Goal: Transaction & Acquisition: Purchase product/service

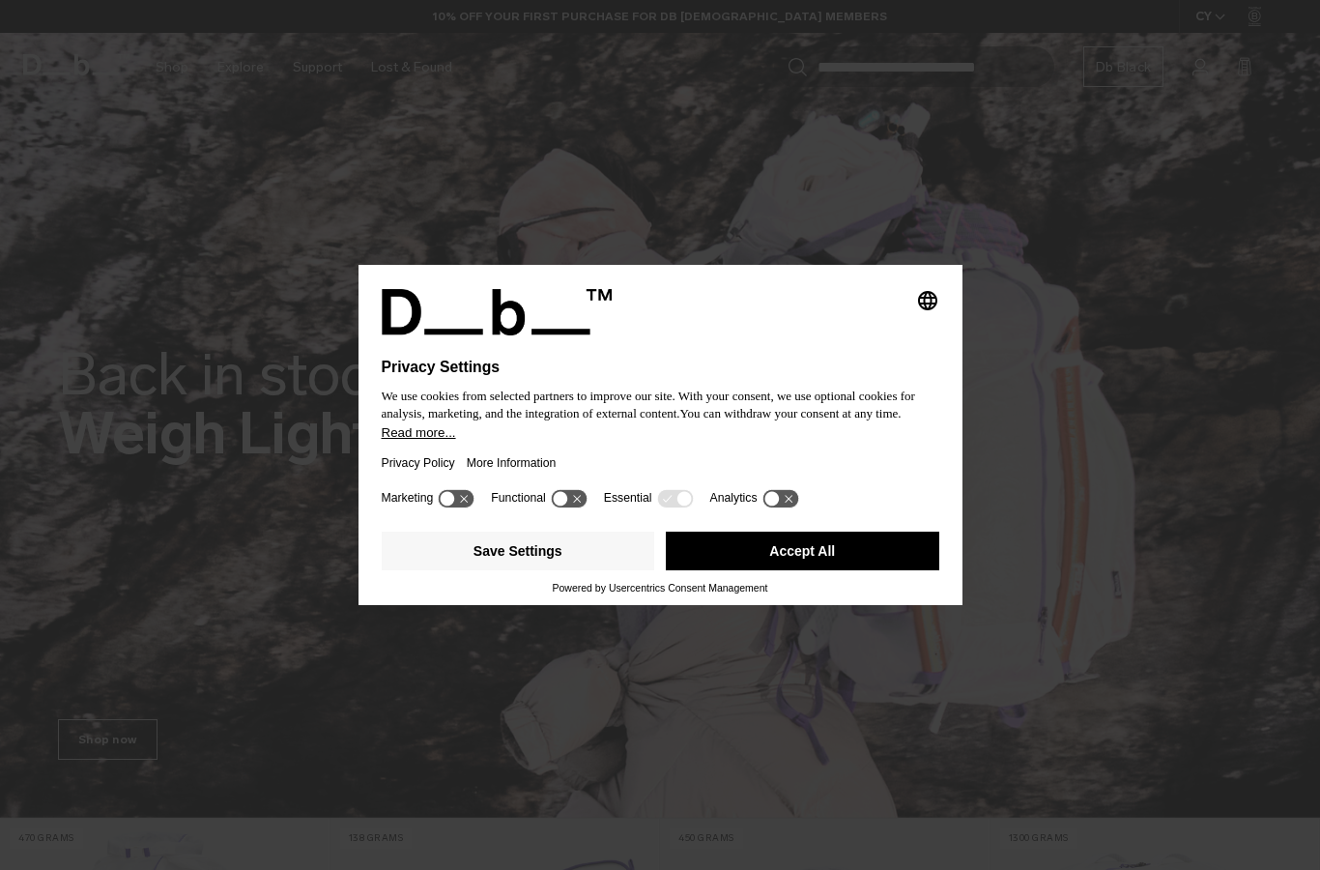
click at [763, 556] on button "Accept All" at bounding box center [803, 551] width 274 height 39
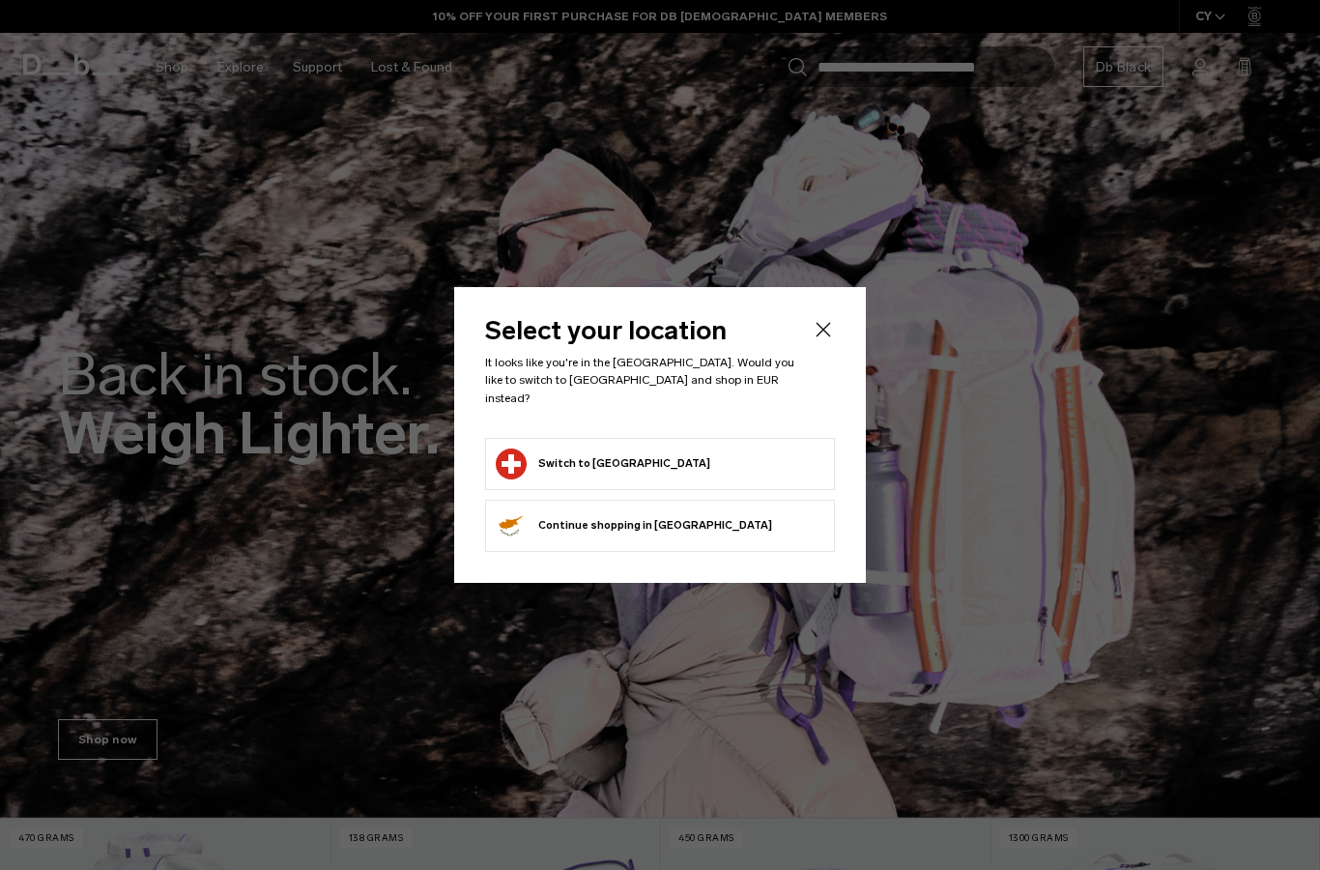
click at [533, 455] on button "Switch to Switzerland" at bounding box center [603, 463] width 215 height 31
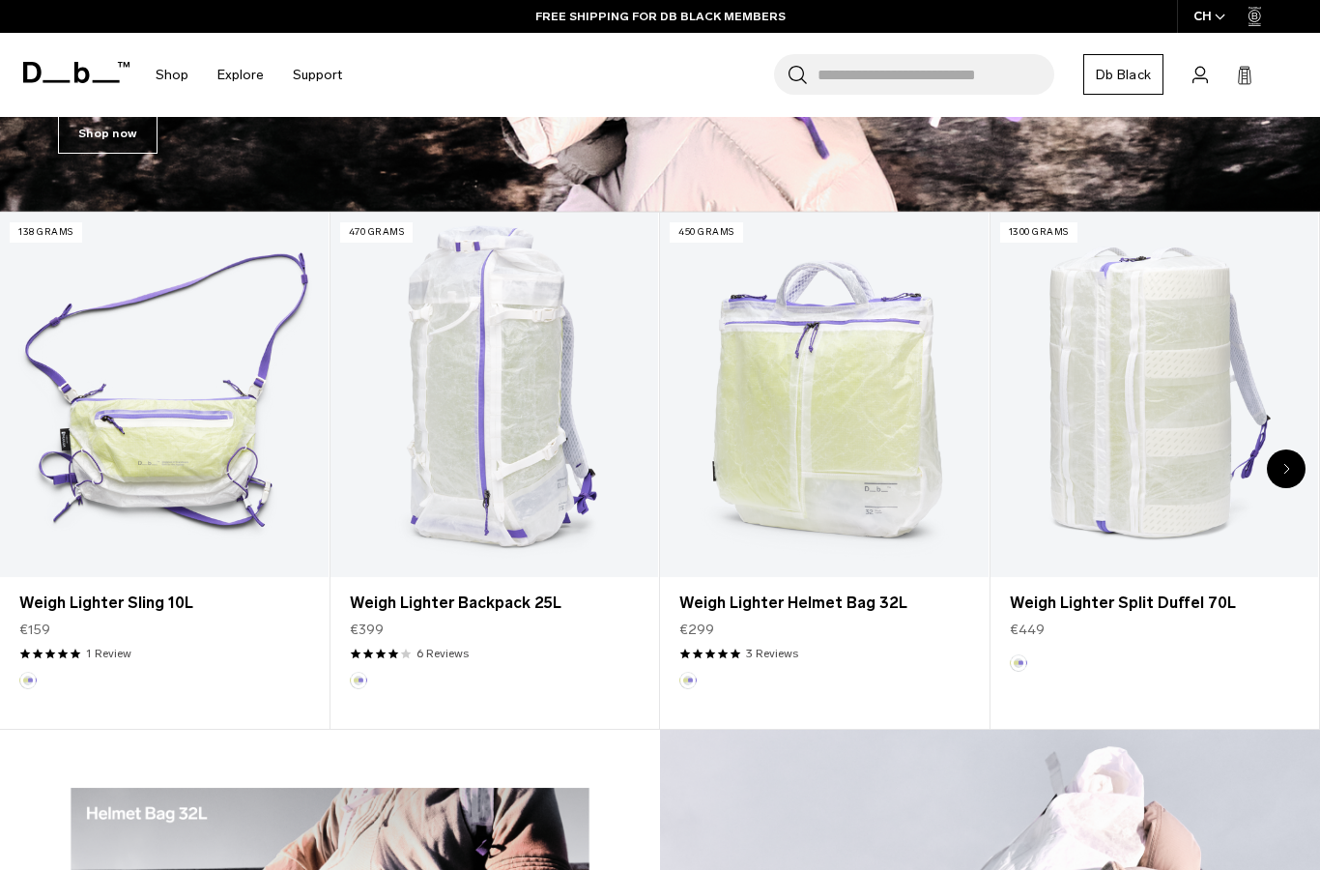
scroll to position [621, 0]
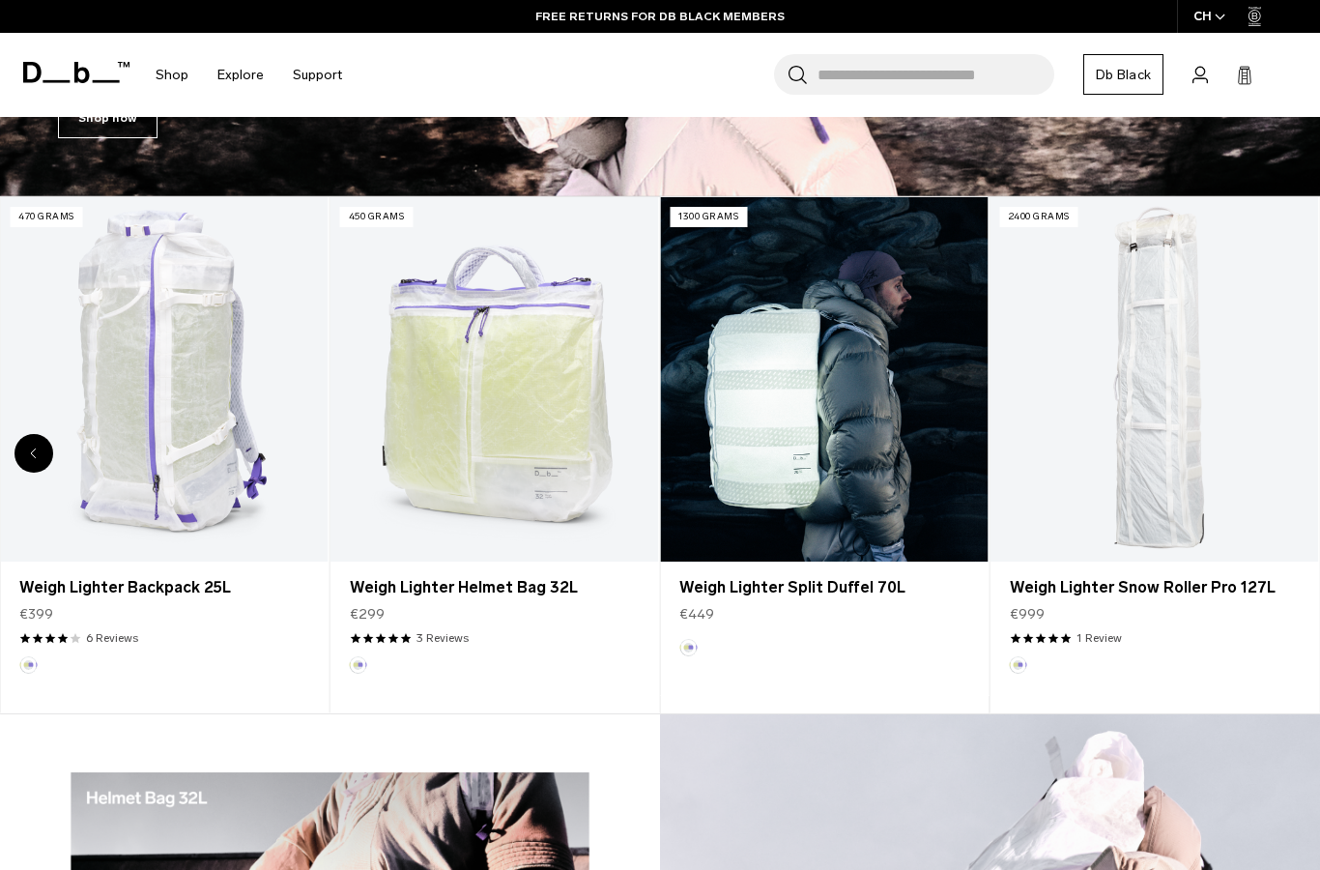
click at [920, 441] on link "Weigh Lighter Split Duffel 70L" at bounding box center [824, 379] width 329 height 364
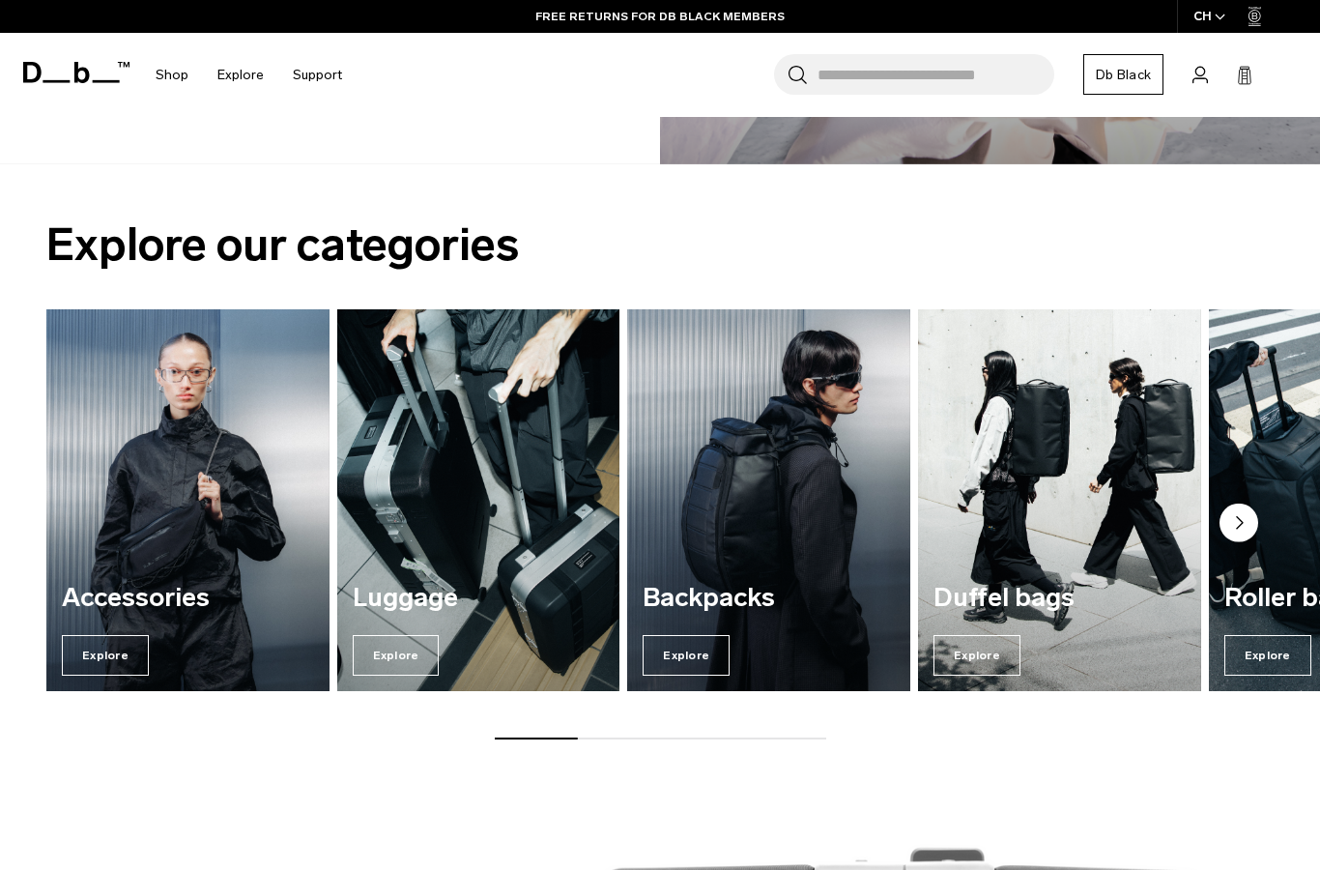
scroll to position [2167, 0]
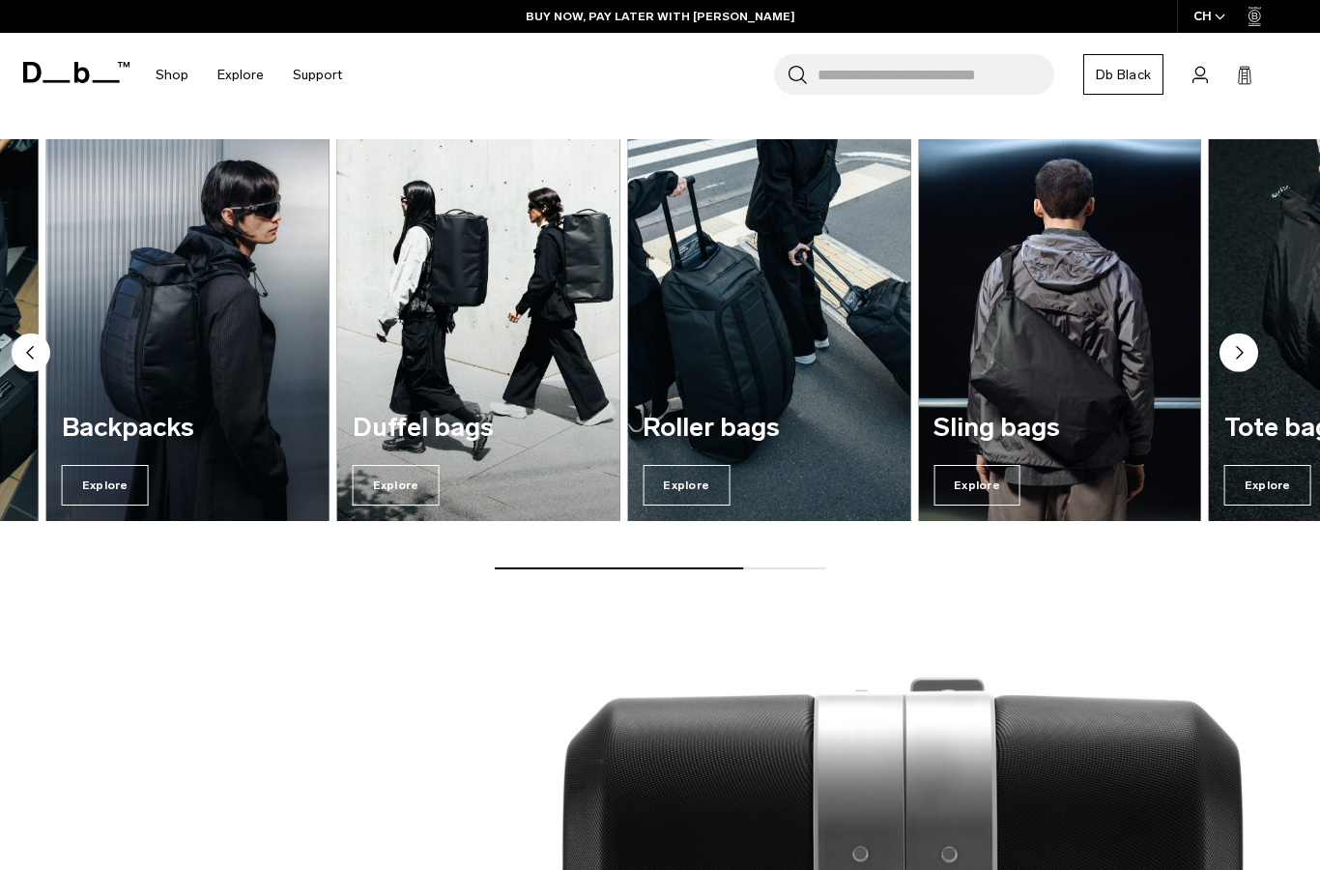
click at [496, 452] on div "Duffel bags Explore" at bounding box center [478, 460] width 283 height 124
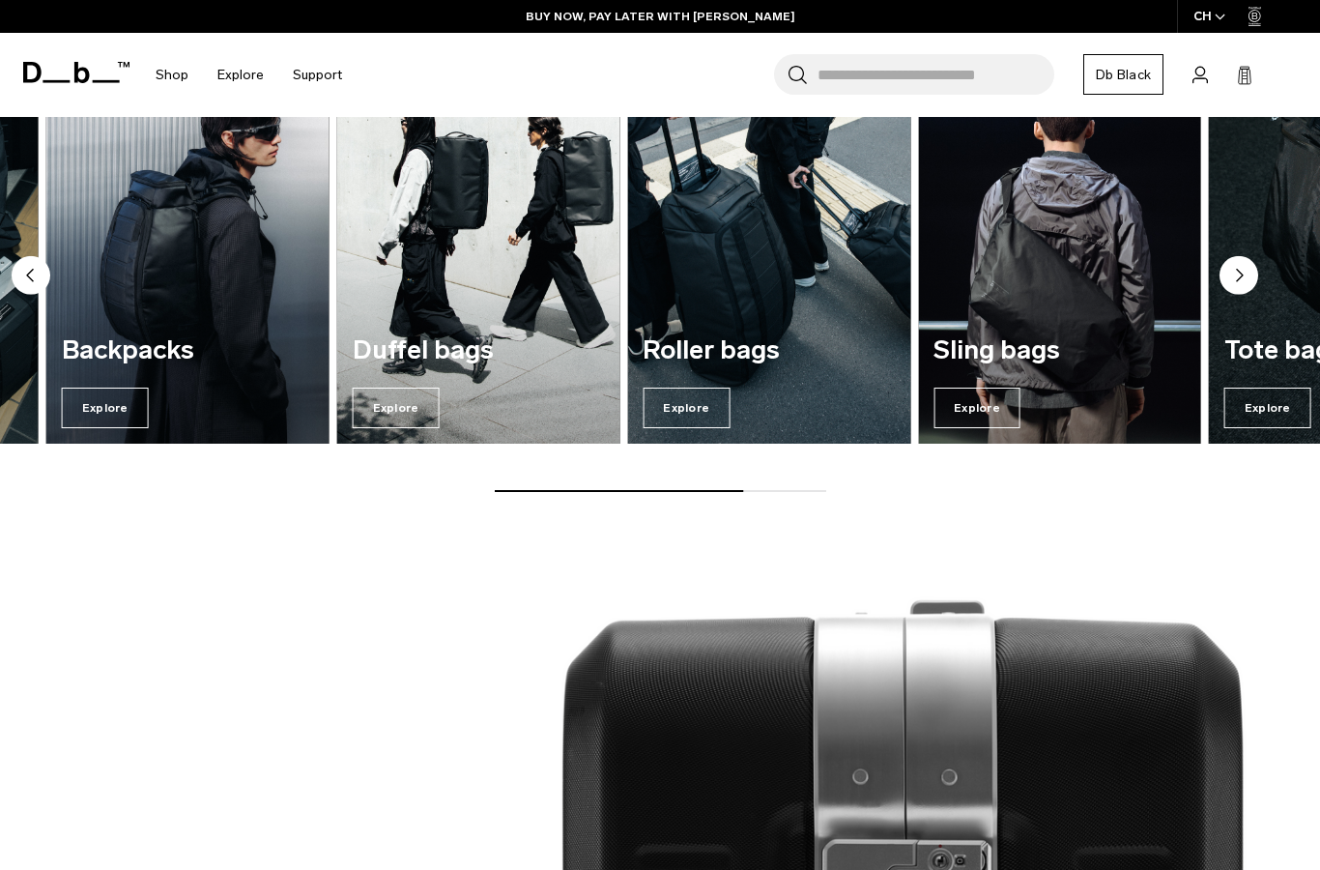
click at [1266, 393] on span "Explore" at bounding box center [1268, 408] width 87 height 41
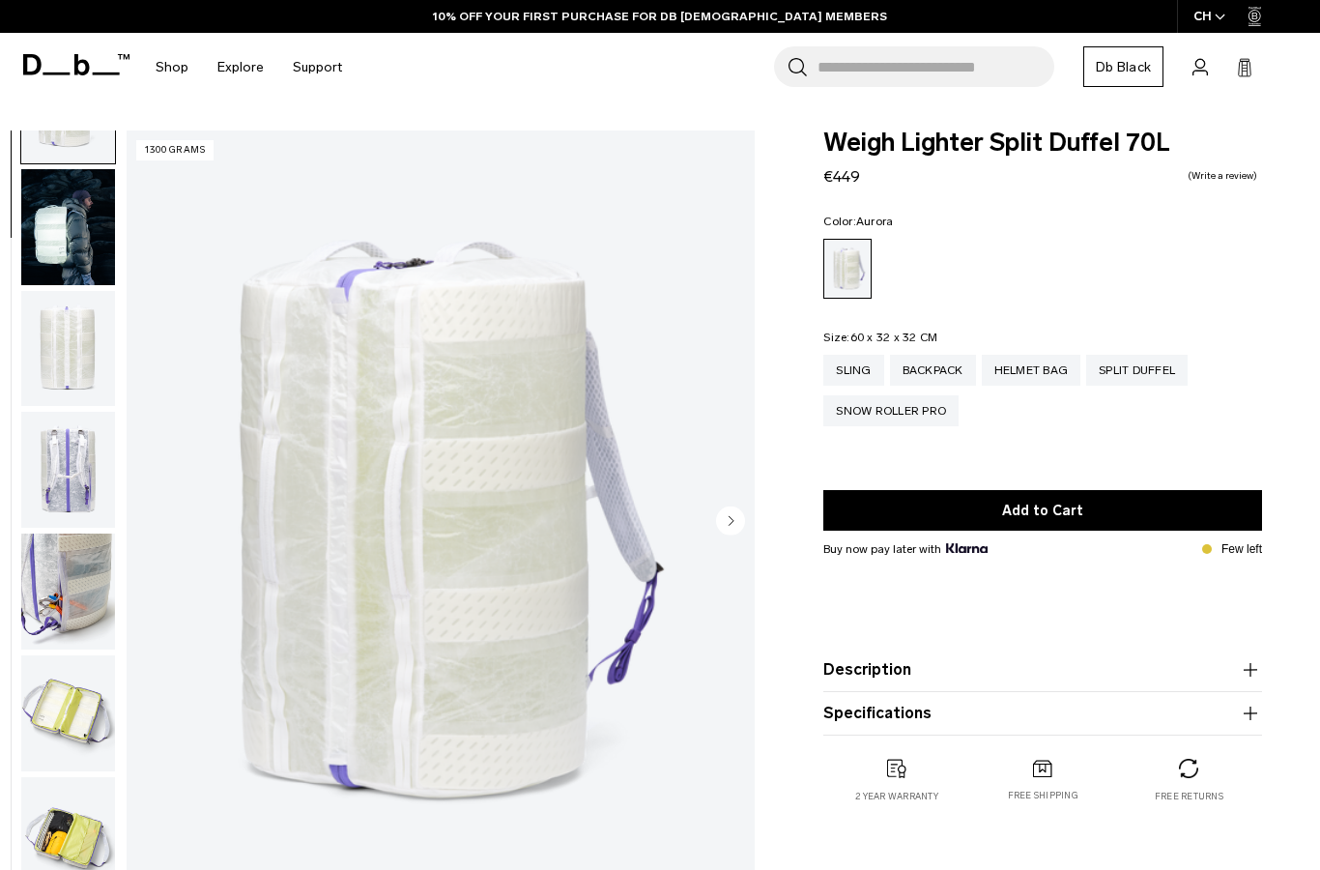
click at [49, 564] on img "button" at bounding box center [68, 592] width 94 height 116
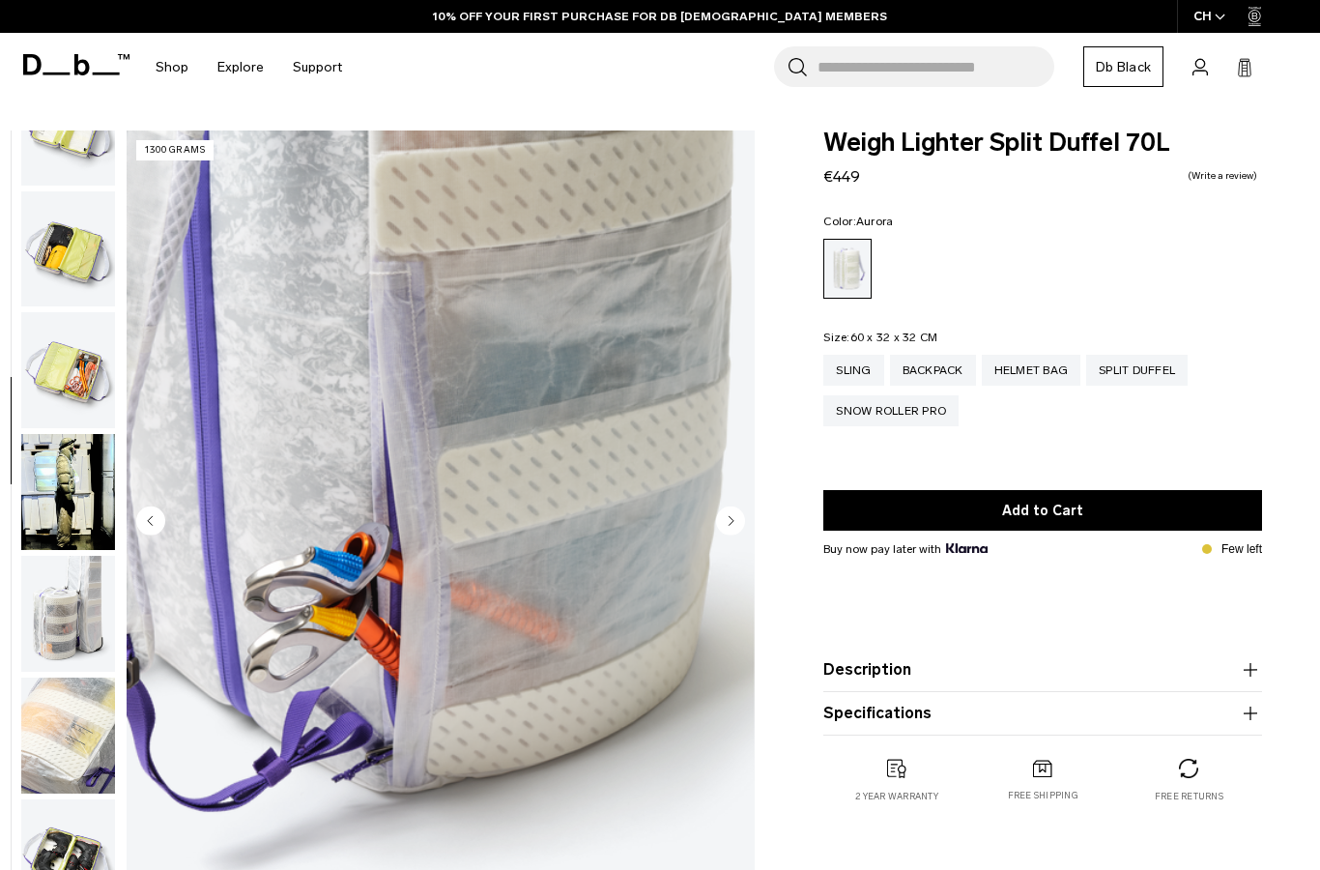
scroll to position [686, 0]
click at [93, 836] on img "button" at bounding box center [68, 857] width 94 height 116
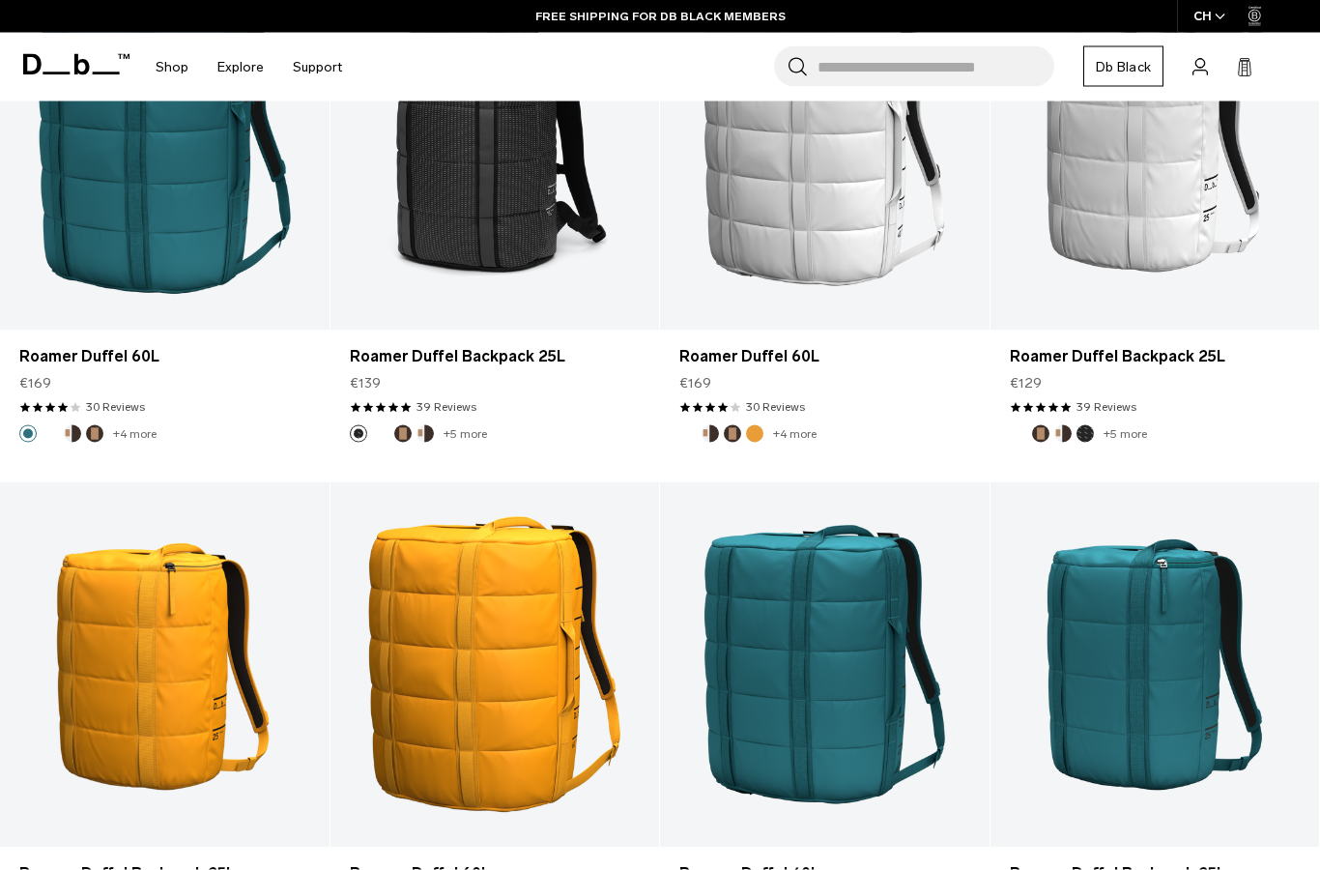
scroll to position [2460, 0]
